Goal: Task Accomplishment & Management: Manage account settings

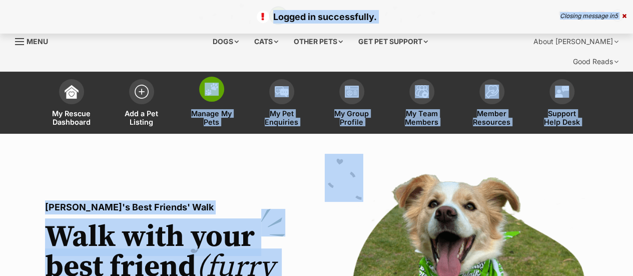
click at [213, 77] on span at bounding box center [211, 89] width 25 height 25
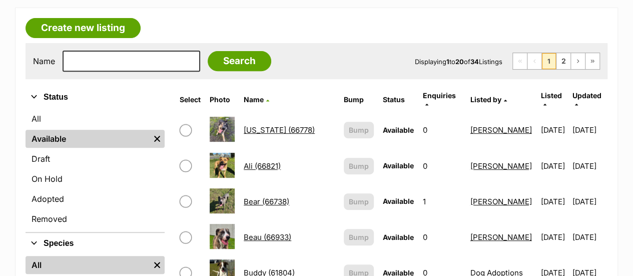
scroll to position [182, 0]
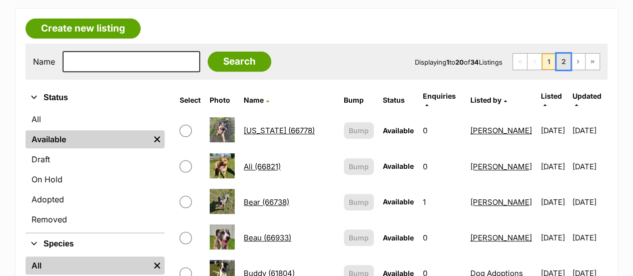
click at [564, 54] on link "2" at bounding box center [563, 62] width 14 height 16
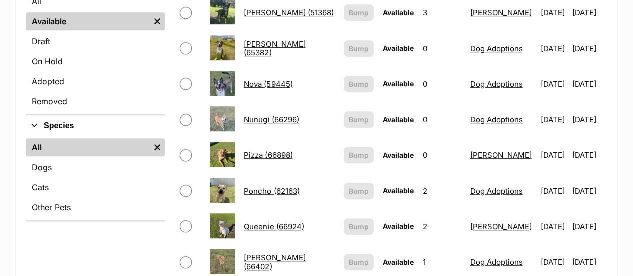
scroll to position [181, 0]
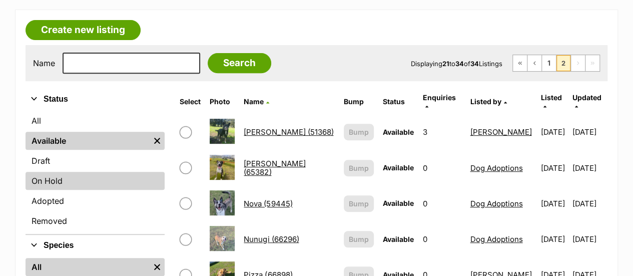
click at [84, 172] on link "On Hold" at bounding box center [95, 181] width 139 height 18
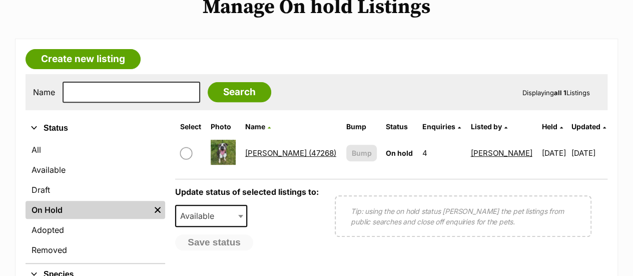
scroll to position [152, 0]
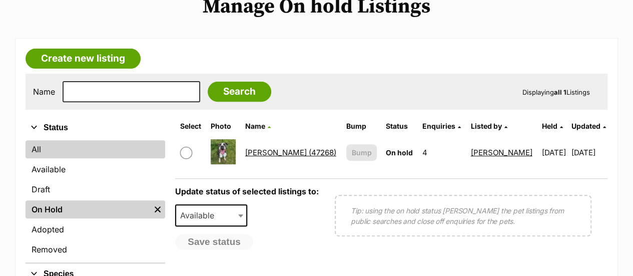
click at [76, 140] on link "All" at bounding box center [96, 149] width 140 height 18
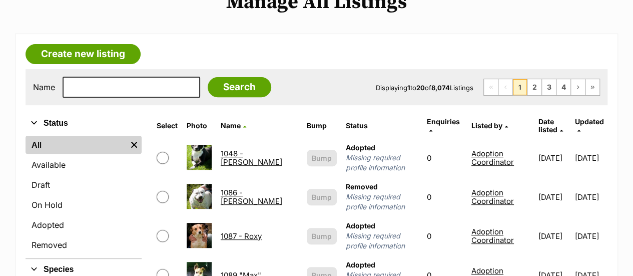
scroll to position [157, 0]
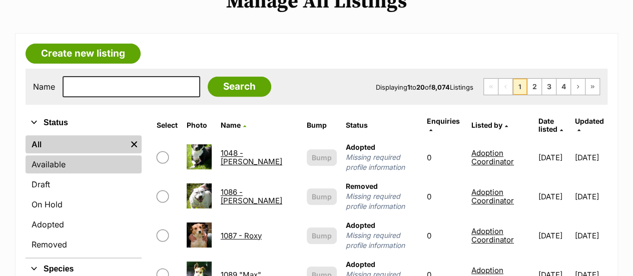
click at [70, 155] on link "Available" at bounding box center [84, 164] width 116 height 18
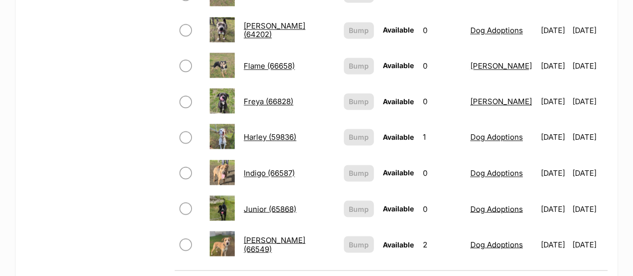
scroll to position [739, 0]
